Goal: Navigation & Orientation: Find specific page/section

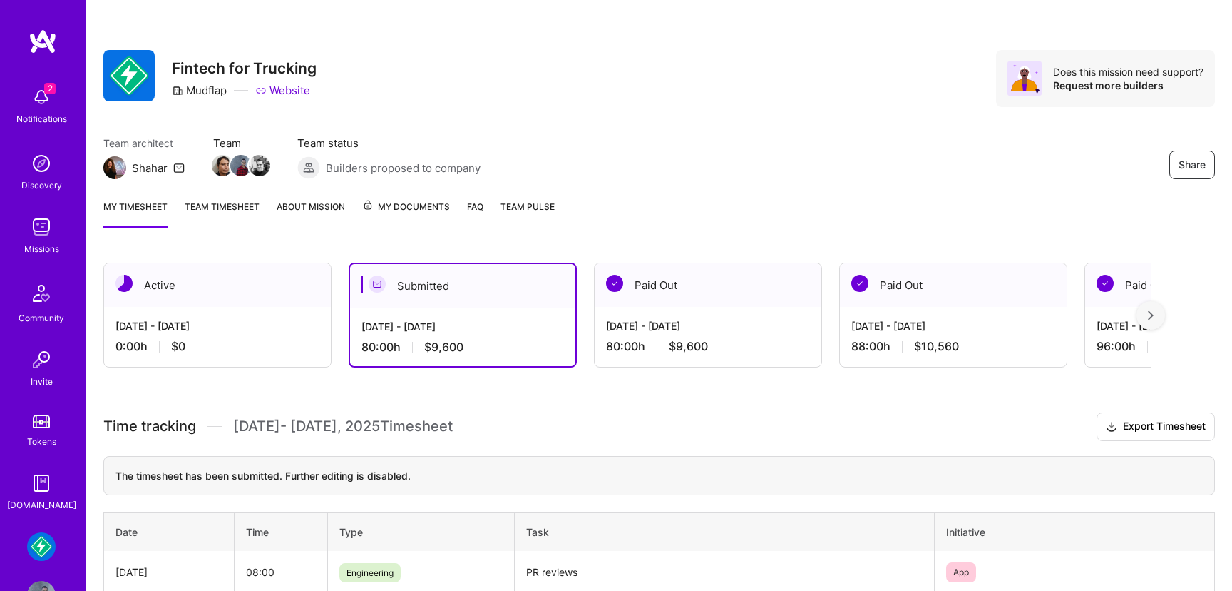
click at [47, 228] on img at bounding box center [41, 227] width 29 height 29
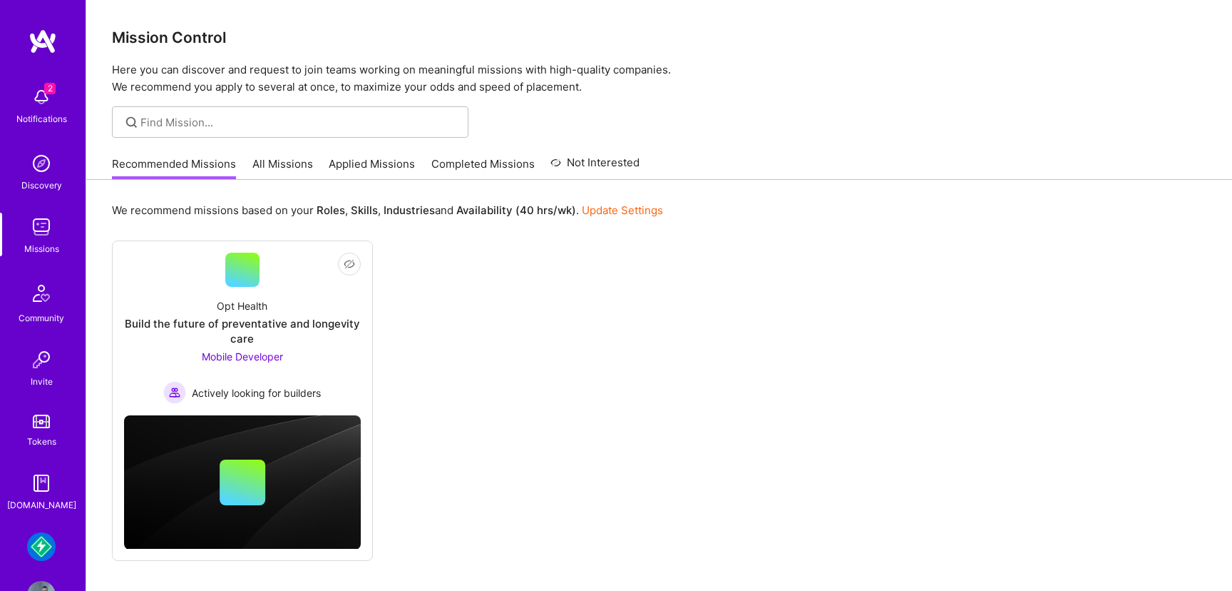
click at [276, 170] on link "All Missions" at bounding box center [282, 168] width 61 height 24
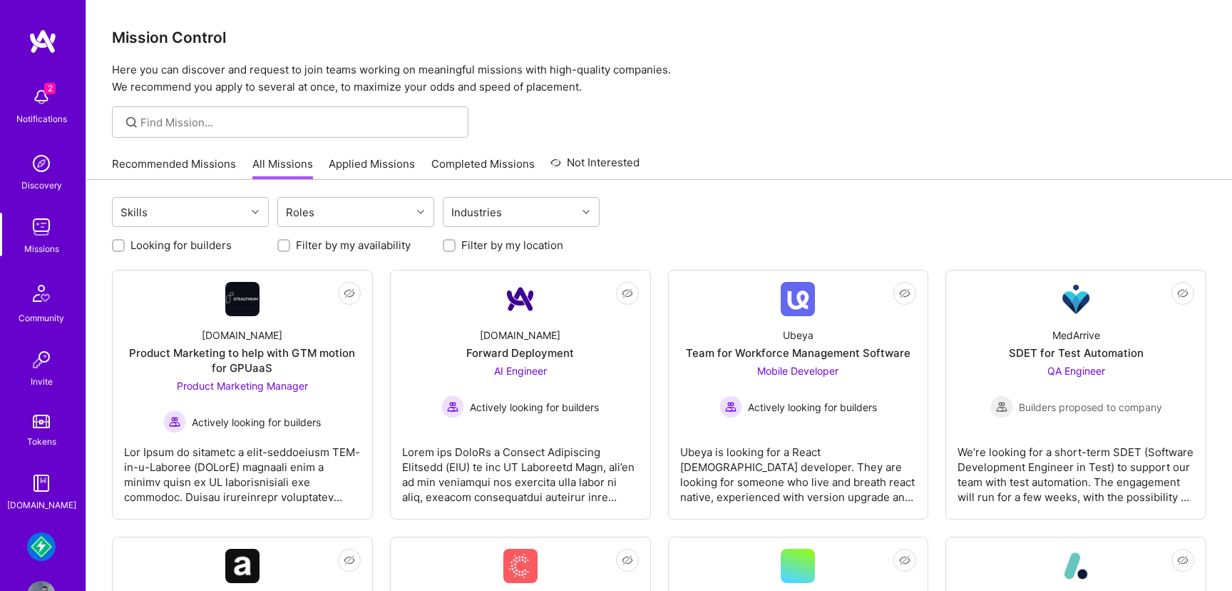
click at [352, 173] on link "Applied Missions" at bounding box center [372, 168] width 86 height 24
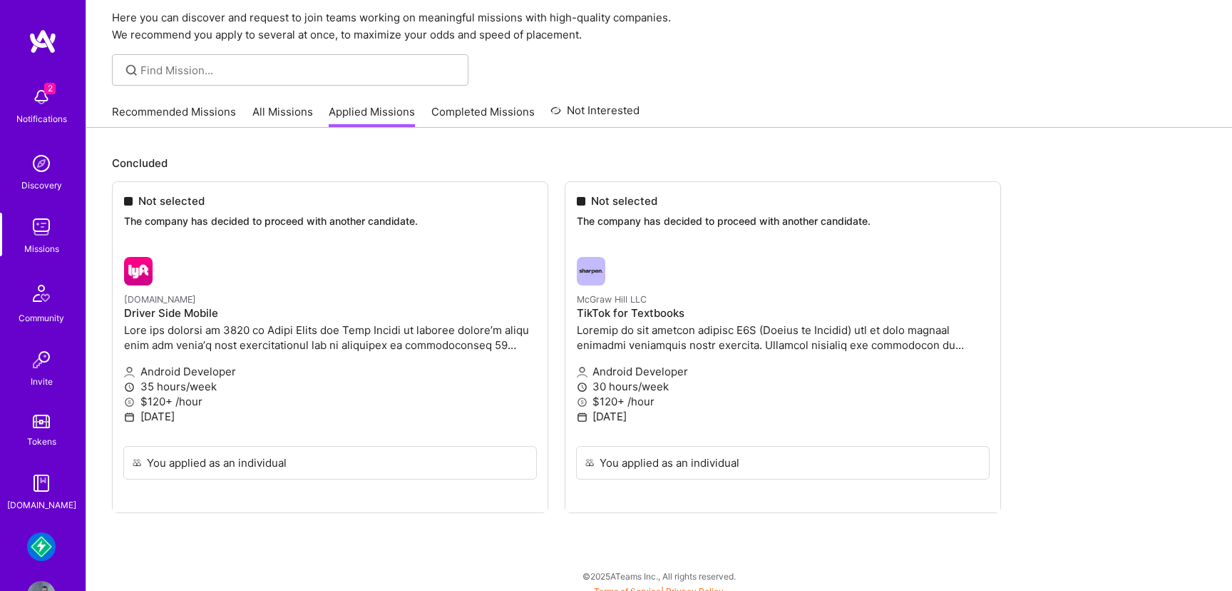
scroll to position [61, 0]
